Goal: Navigation & Orientation: Find specific page/section

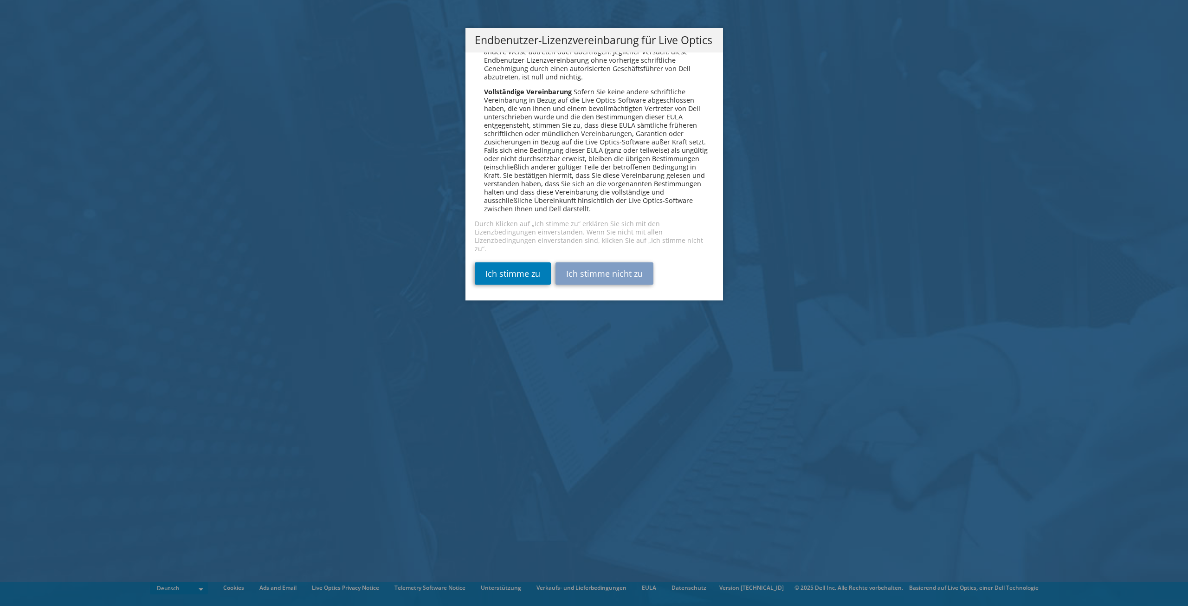
scroll to position [4562, 0]
click at [520, 272] on link "Ich stimme zu" at bounding box center [513, 273] width 76 height 22
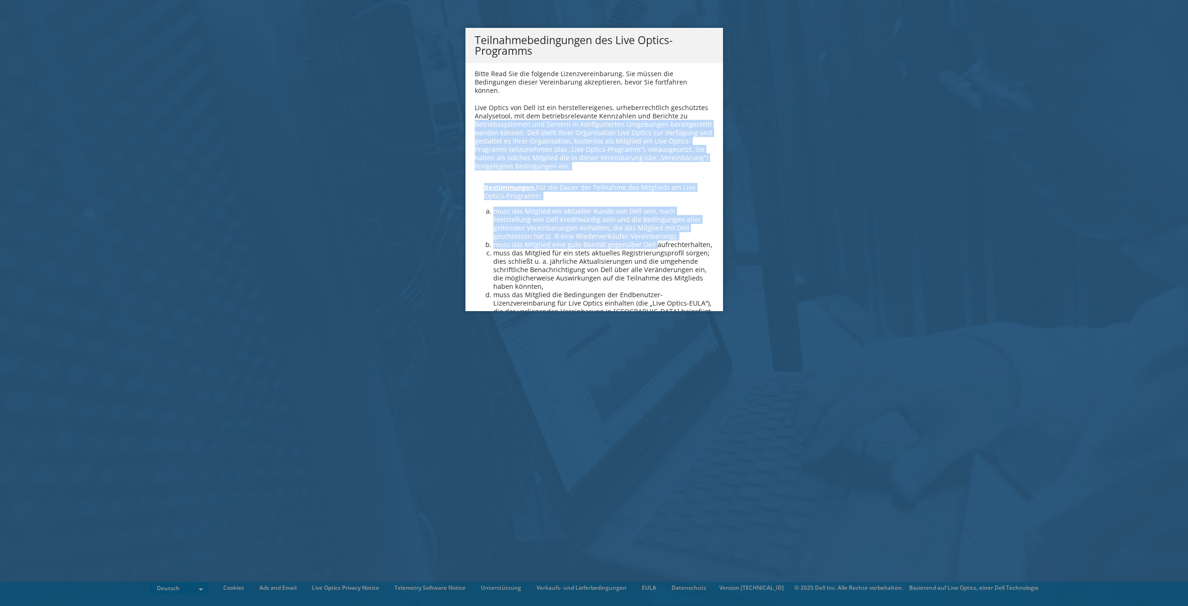
drag, startPoint x: 712, startPoint y: 104, endPoint x: 709, endPoint y: 174, distance: 69.7
click at [707, 234] on div "Bitte Read Sie die folgende Lizenzvereinbarung. Sie müssen die Bedingungen dies…" at bounding box center [594, 187] width 258 height 248
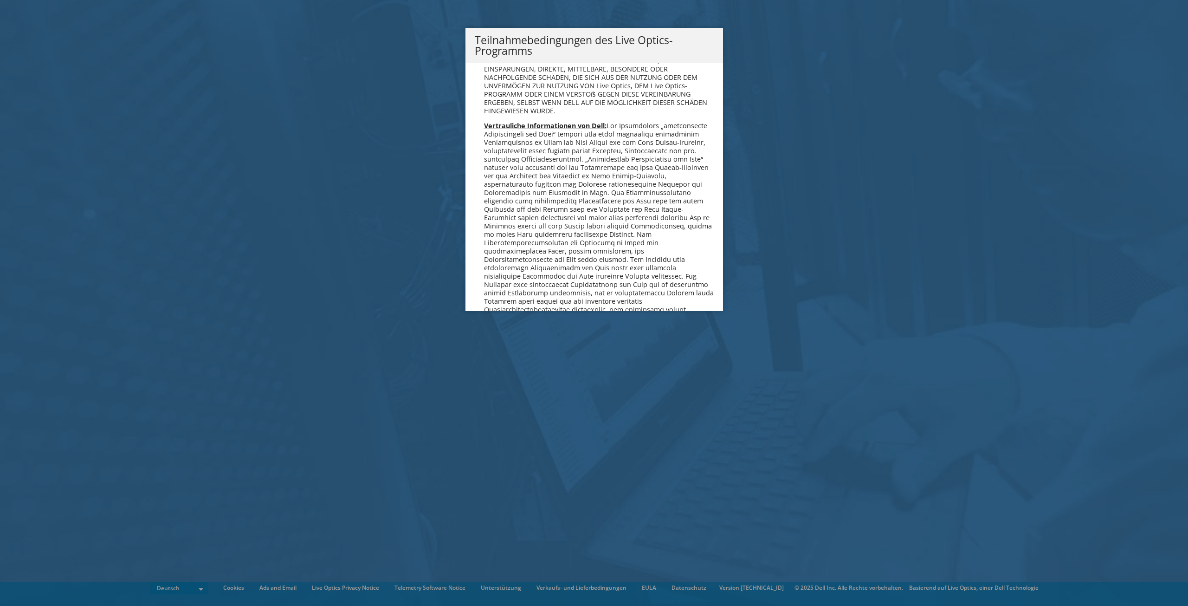
scroll to position [907, 0]
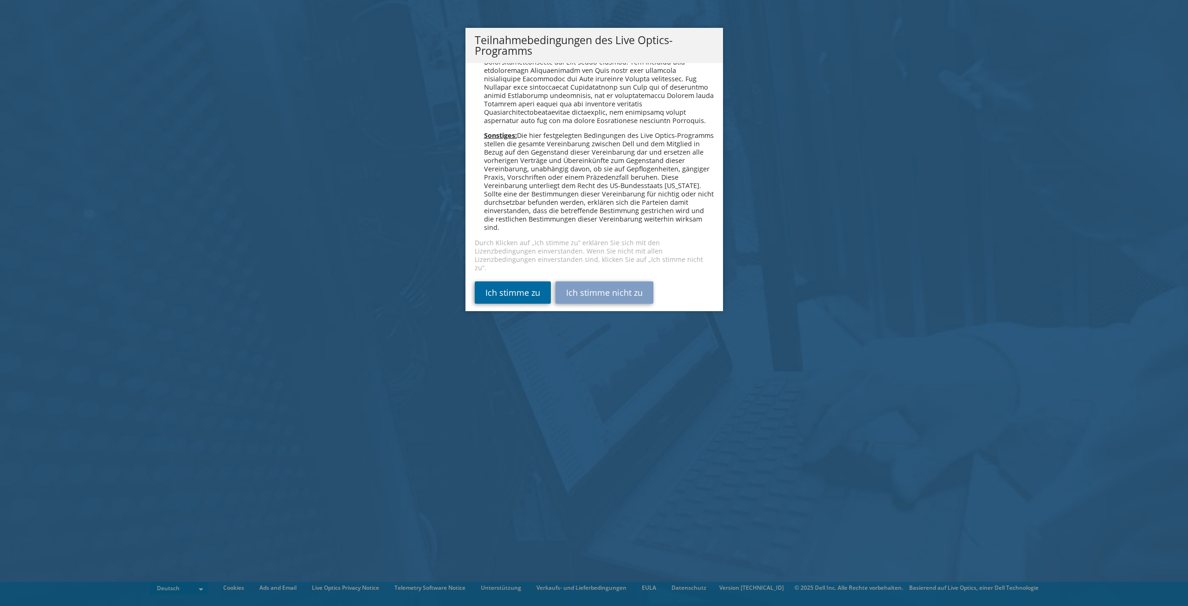
click at [506, 285] on link "Ich stimme zu" at bounding box center [513, 292] width 76 height 22
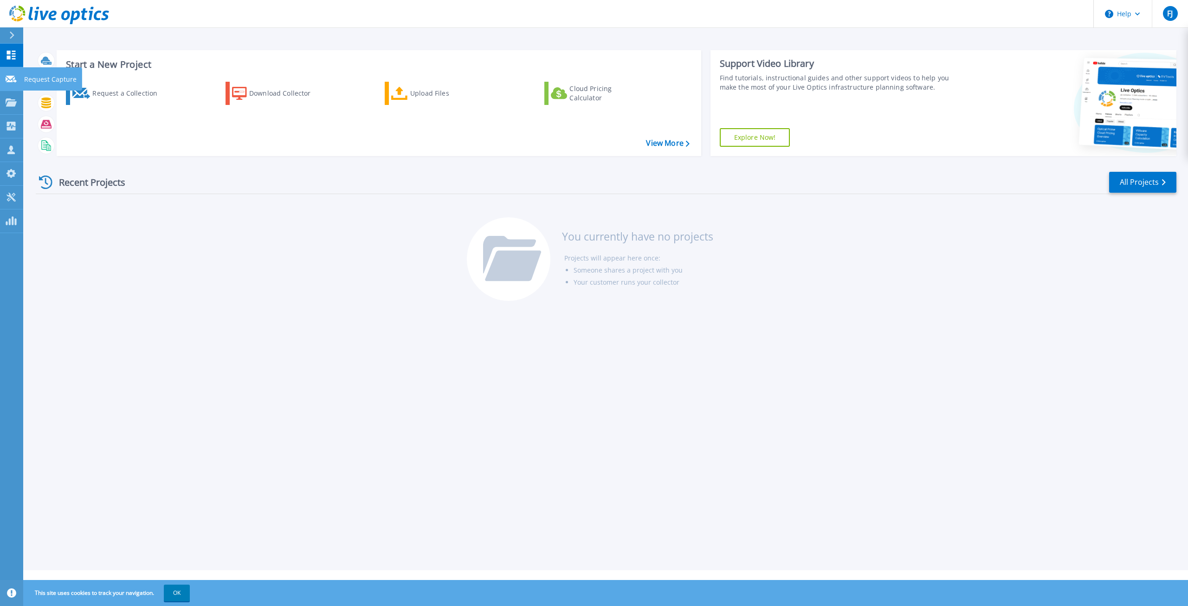
click at [12, 79] on icon at bounding box center [11, 79] width 11 height 7
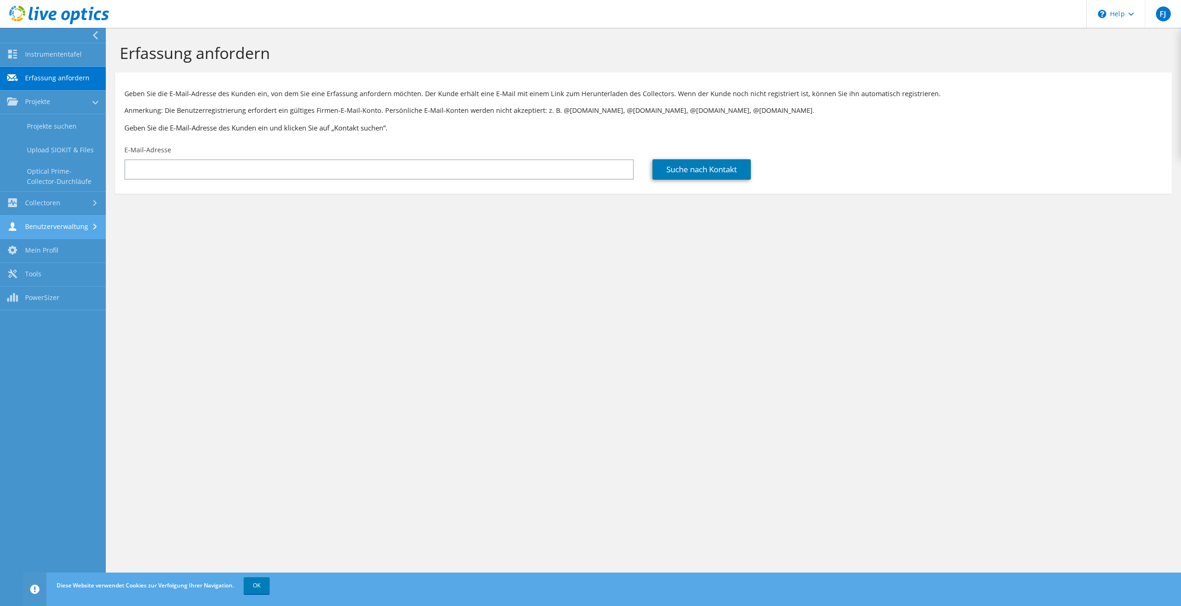
click at [59, 231] on link "Benutzerverwaltung" at bounding box center [53, 227] width 106 height 24
click at [48, 48] on link "Instrumententafel" at bounding box center [53, 55] width 106 height 24
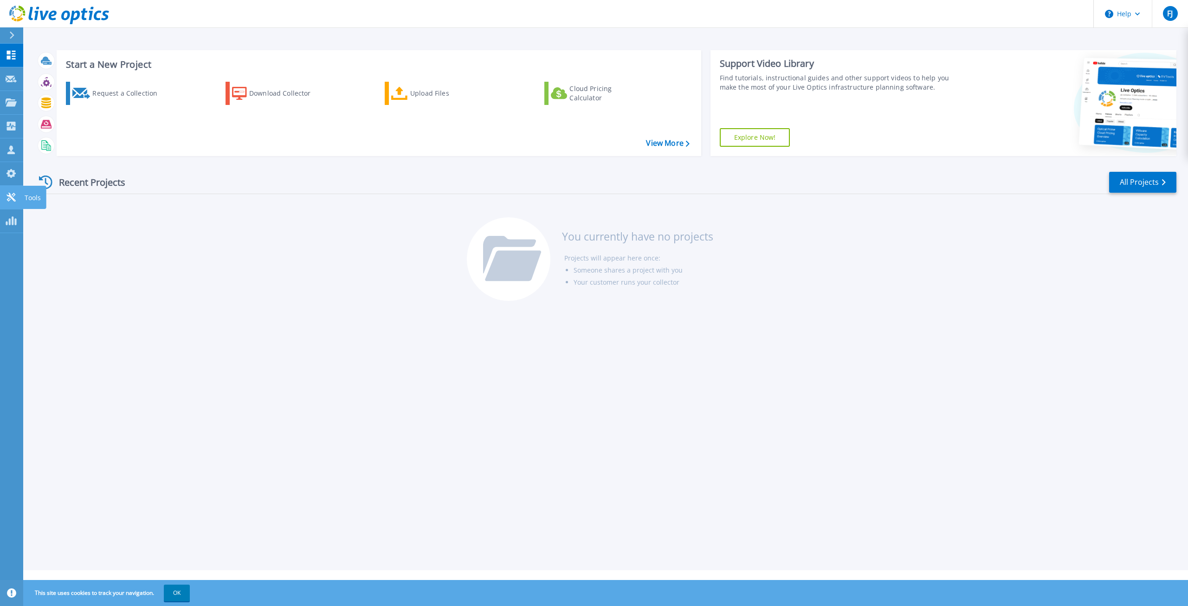
click at [26, 198] on p "Tools" at bounding box center [33, 198] width 16 height 24
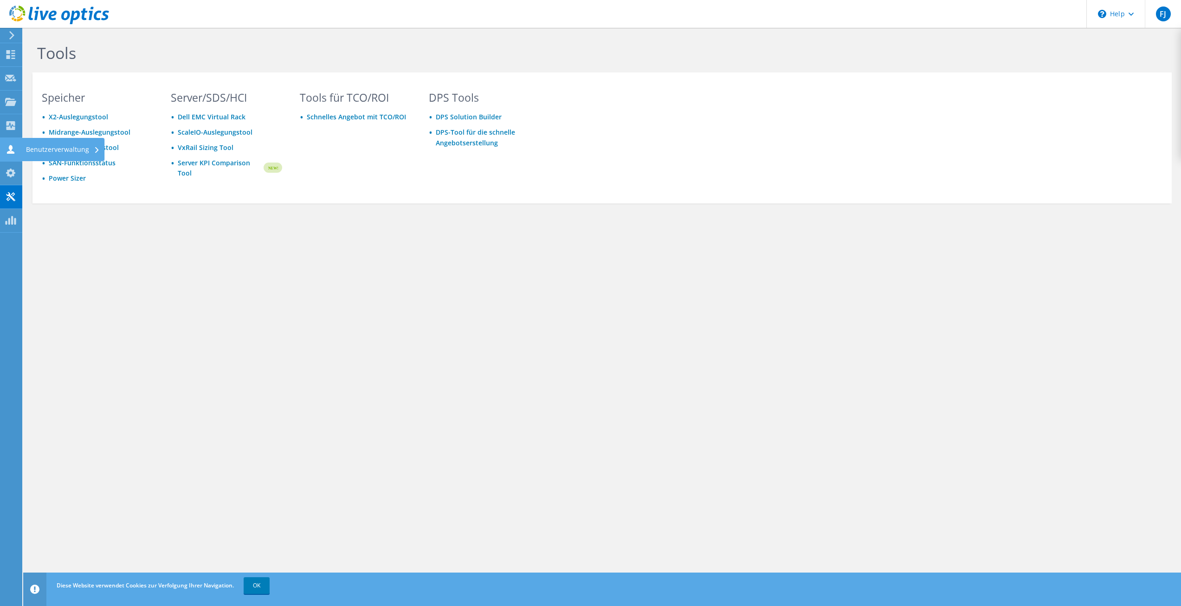
click at [37, 154] on div "Benutzerverwaltung" at bounding box center [62, 149] width 83 height 23
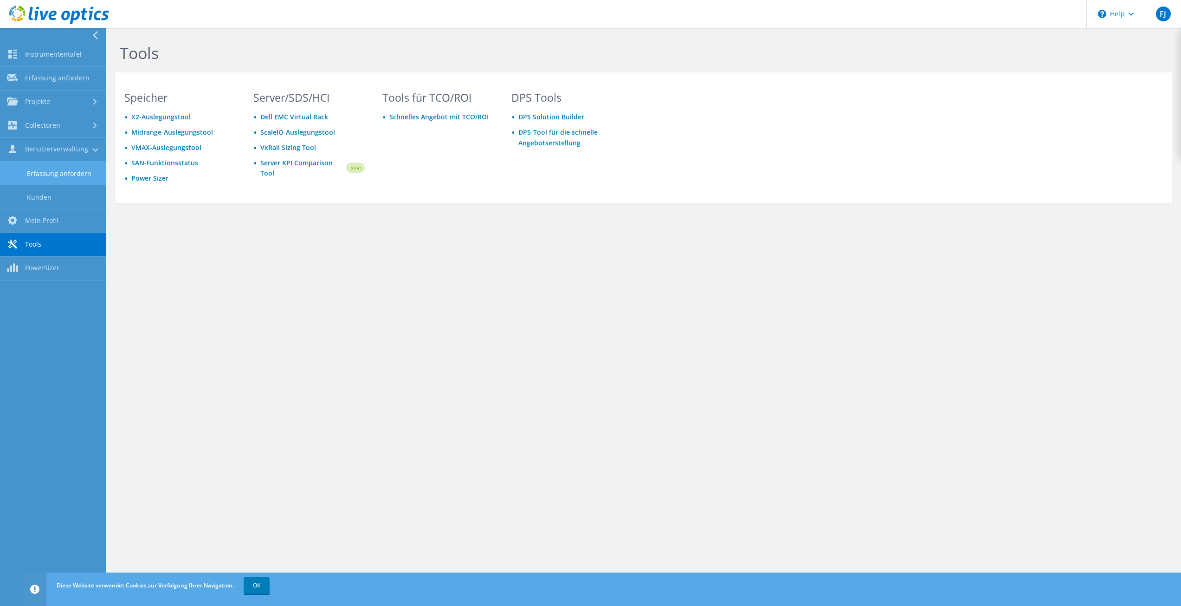
click at [78, 168] on link "Erfassung anfordern" at bounding box center [53, 173] width 106 height 24
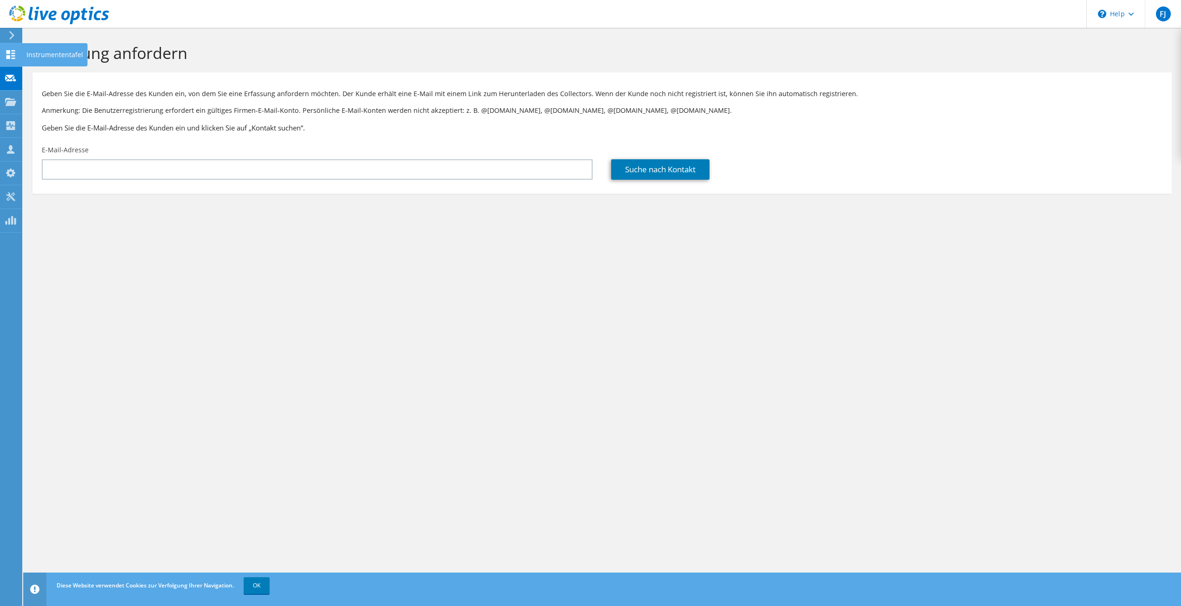
click at [12, 57] on icon at bounding box center [10, 54] width 11 height 9
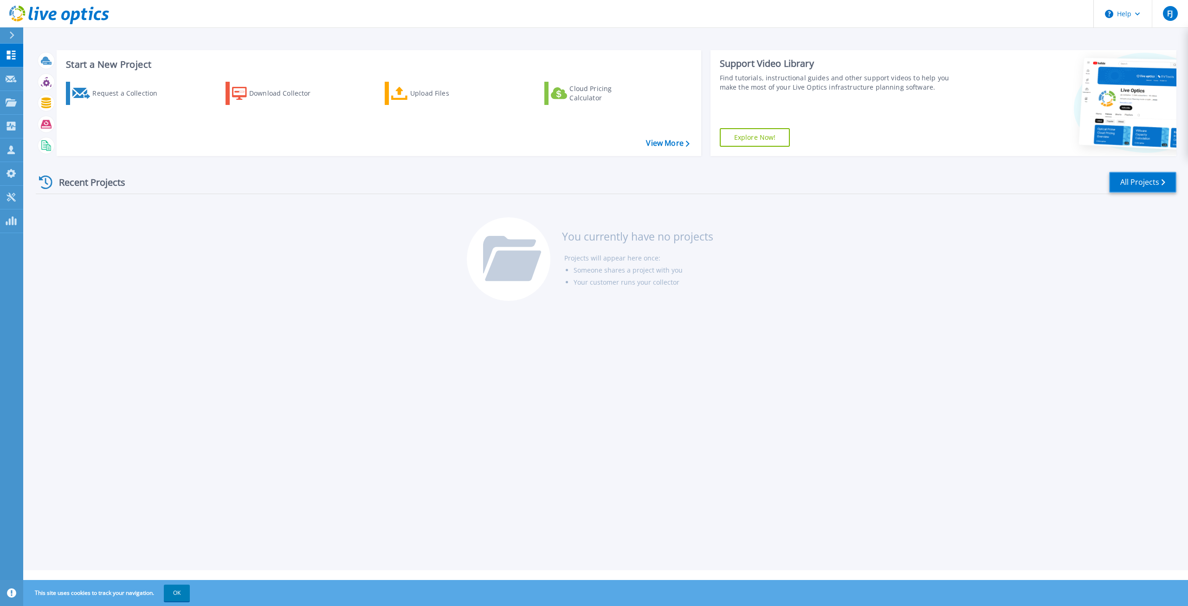
click at [1134, 189] on link "All Projects" at bounding box center [1142, 182] width 67 height 21
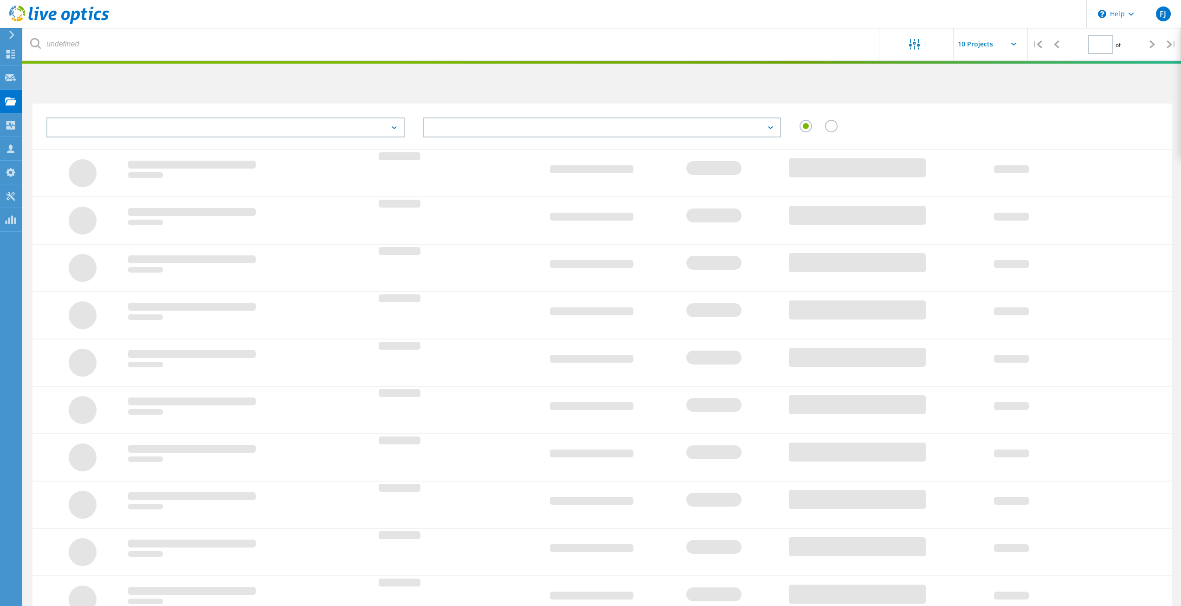
type input "1"
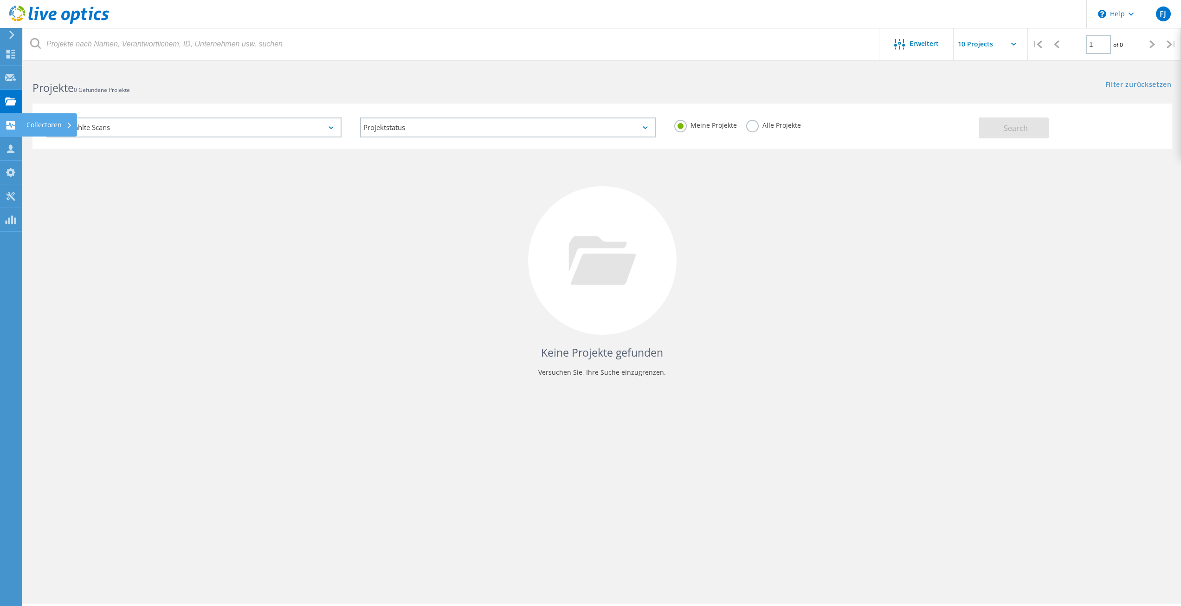
click at [5, 125] on icon at bounding box center [10, 125] width 11 height 9
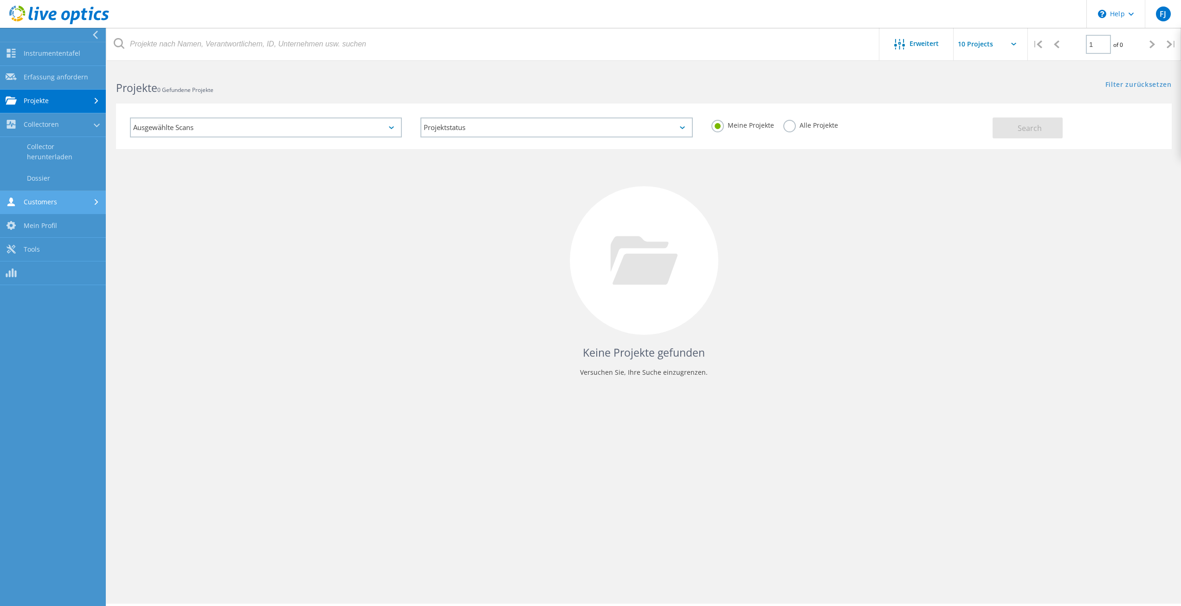
click at [45, 196] on link "Customers" at bounding box center [53, 203] width 106 height 24
click at [70, 173] on link "Erfassung anfordern" at bounding box center [53, 173] width 106 height 24
